Goal: Check status: Check status

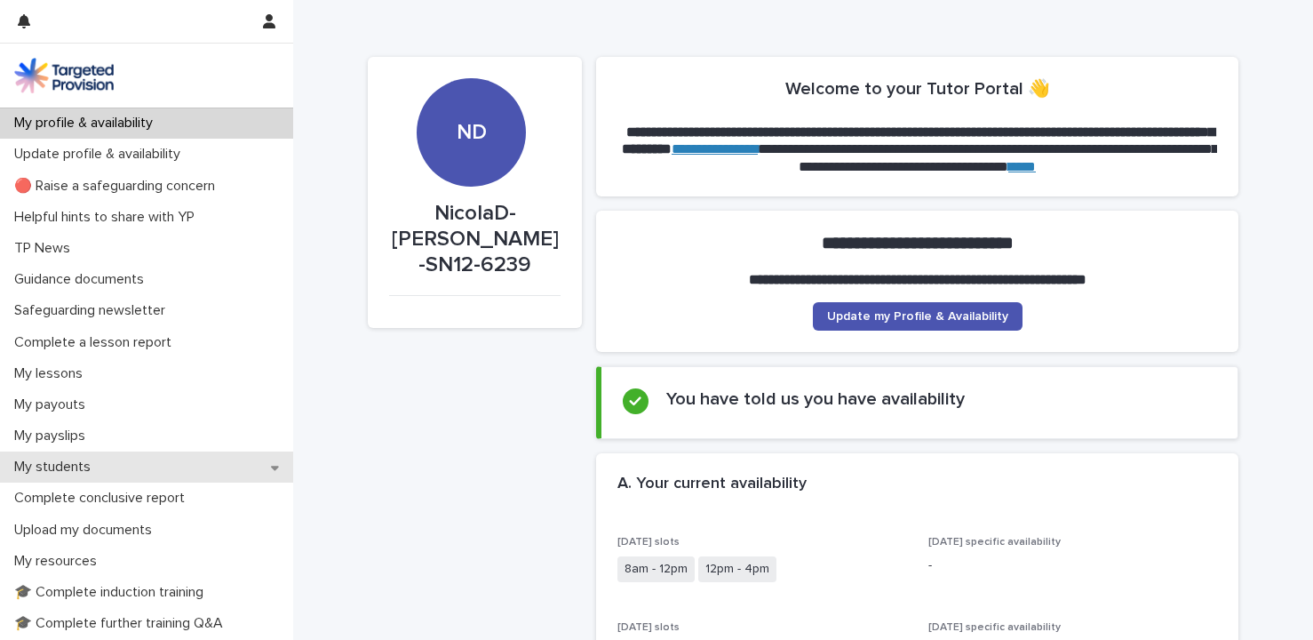
click at [84, 470] on p "My students" at bounding box center [56, 466] width 98 height 17
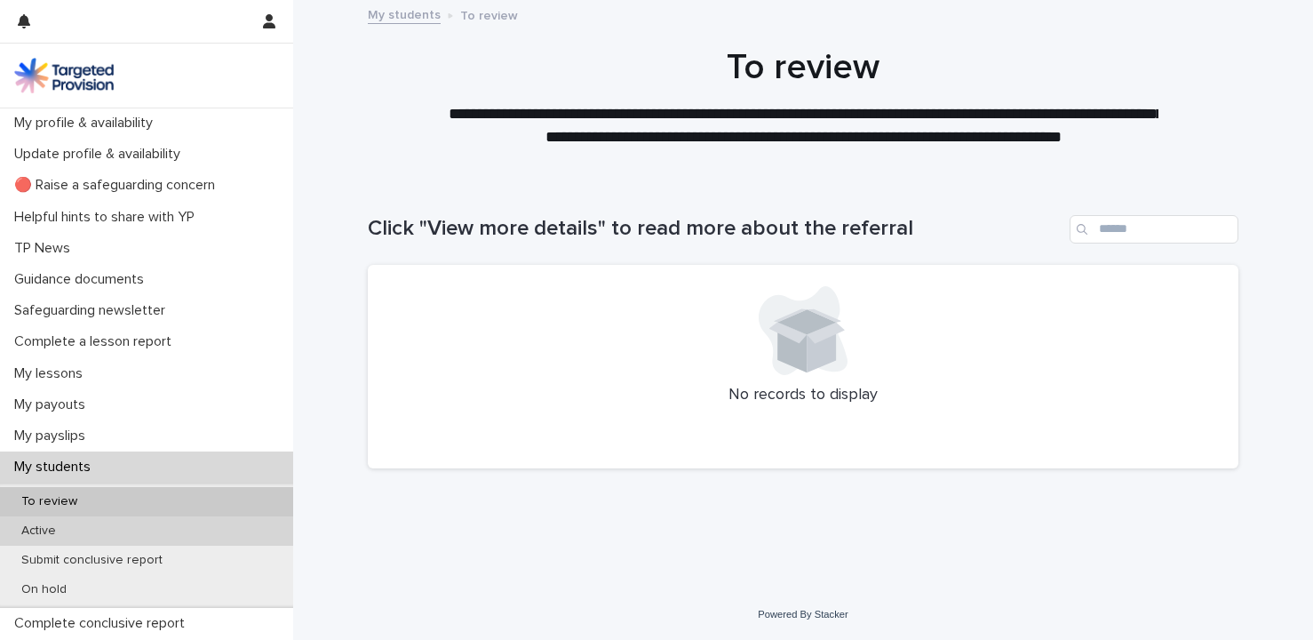
click at [52, 529] on p "Active" at bounding box center [38, 530] width 63 height 15
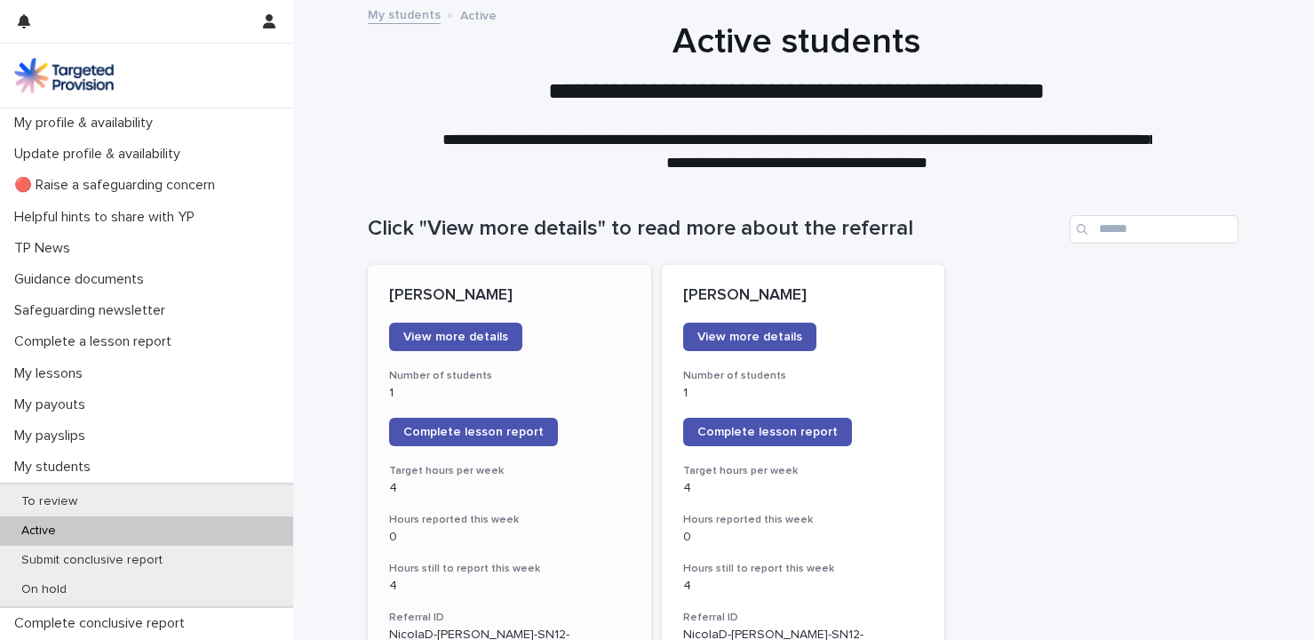
click at [569, 302] on p "[PERSON_NAME]" at bounding box center [509, 296] width 241 height 20
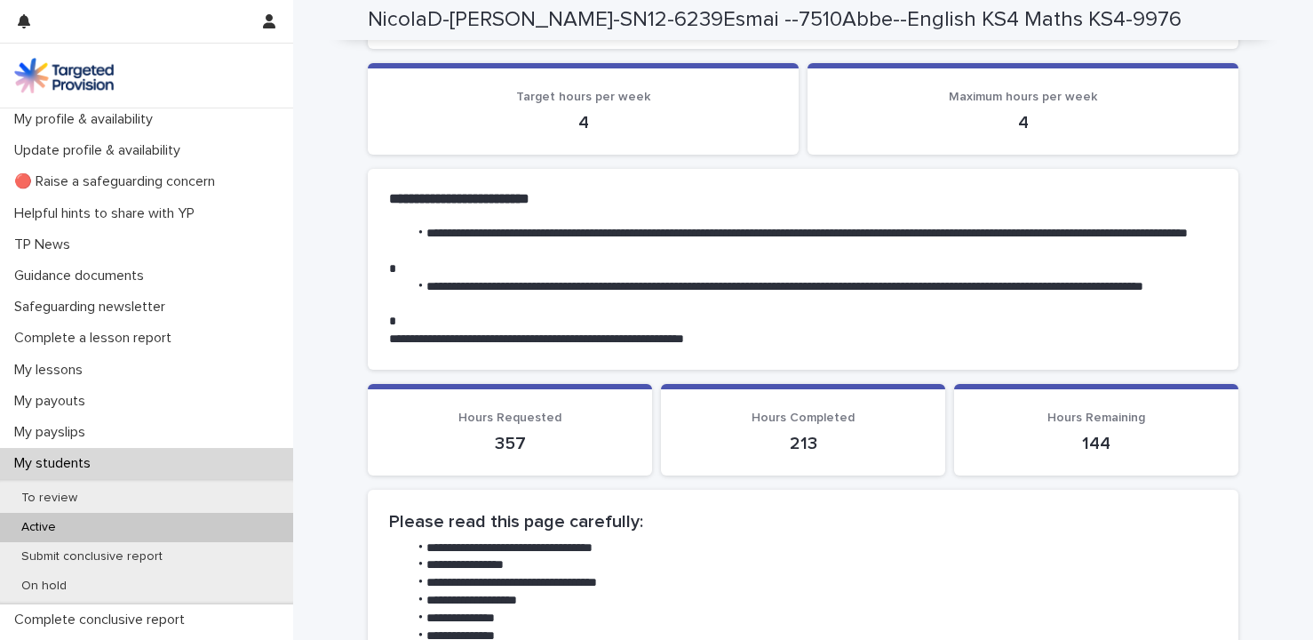
scroll to position [704, 0]
